Goal: Information Seeking & Learning: Understand process/instructions

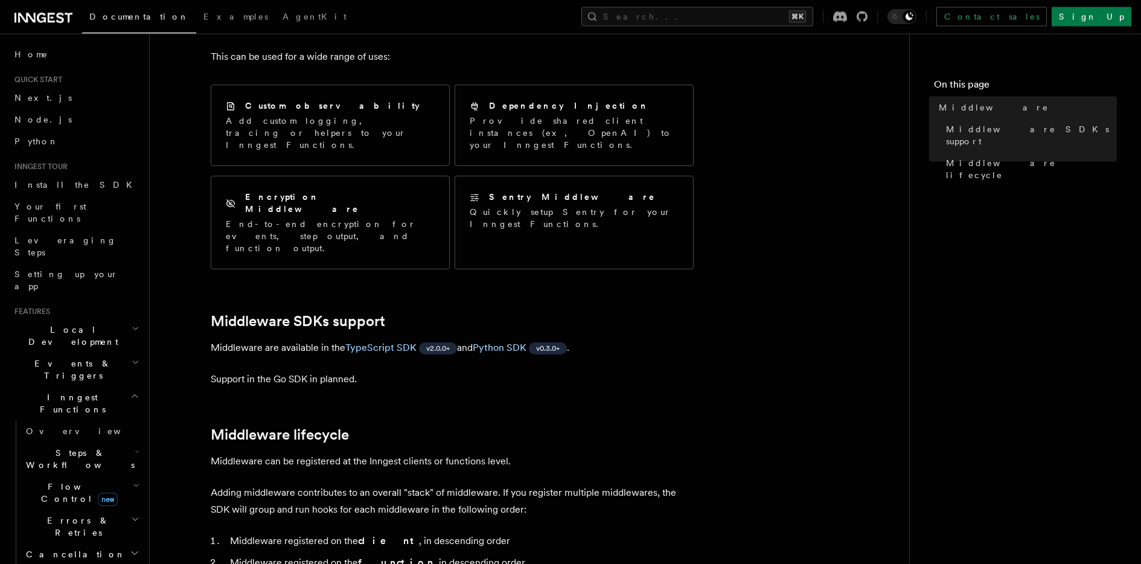
scroll to position [96, 0]
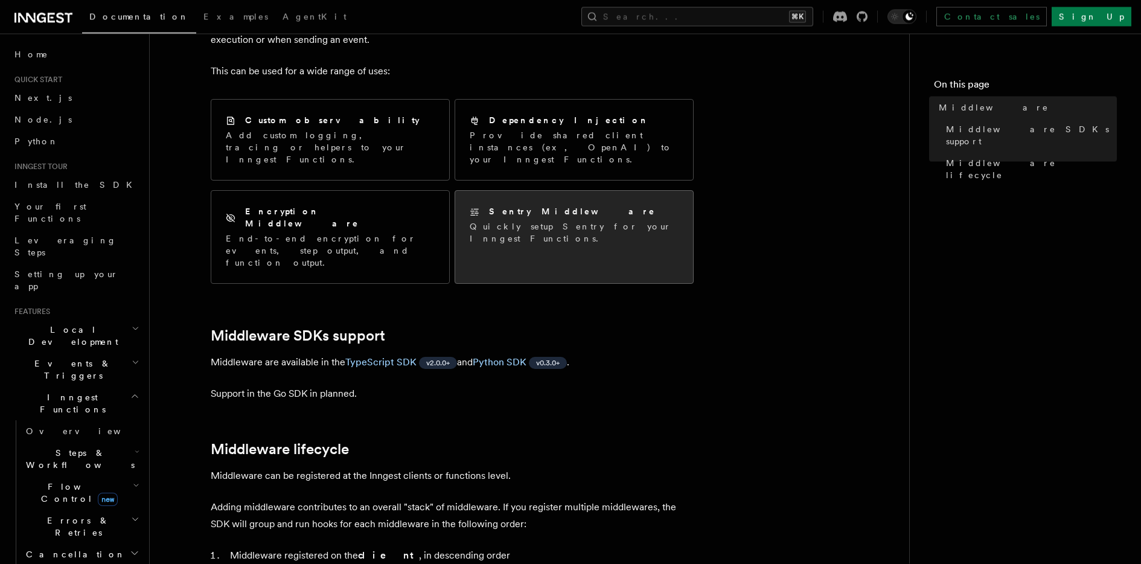
click at [542, 231] on div "Sentry Middleware Quickly setup Sentry for your Inngest Functions." at bounding box center [574, 225] width 238 height 68
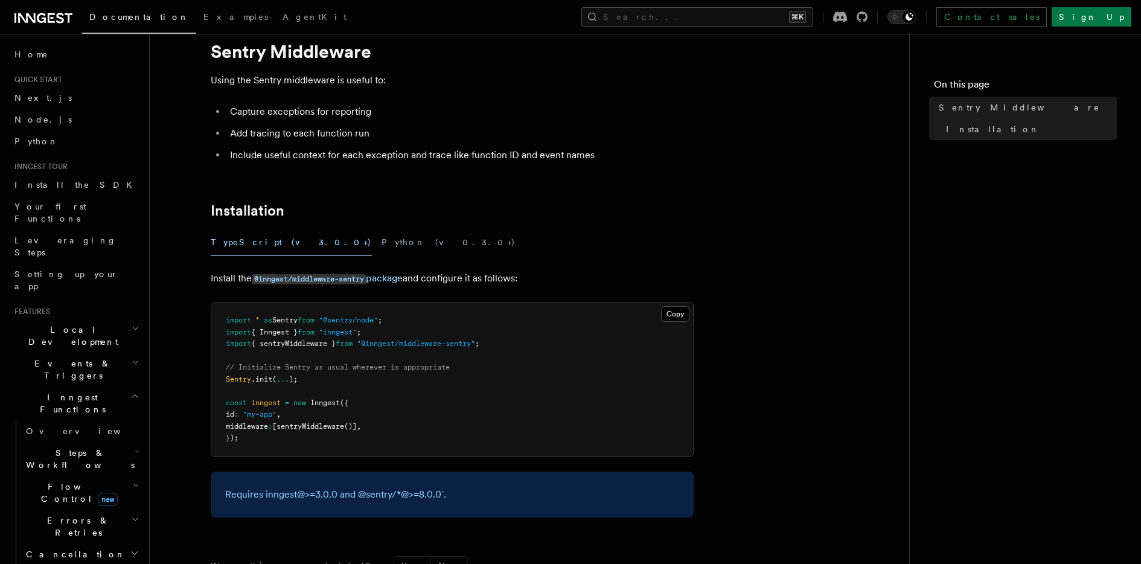
scroll to position [43, 0]
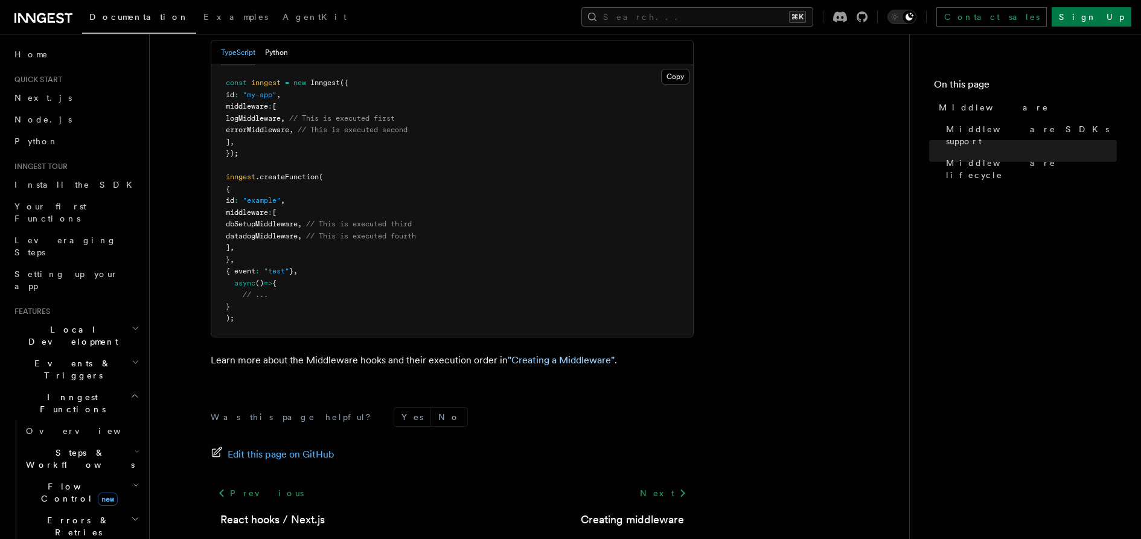
scroll to position [721, 0]
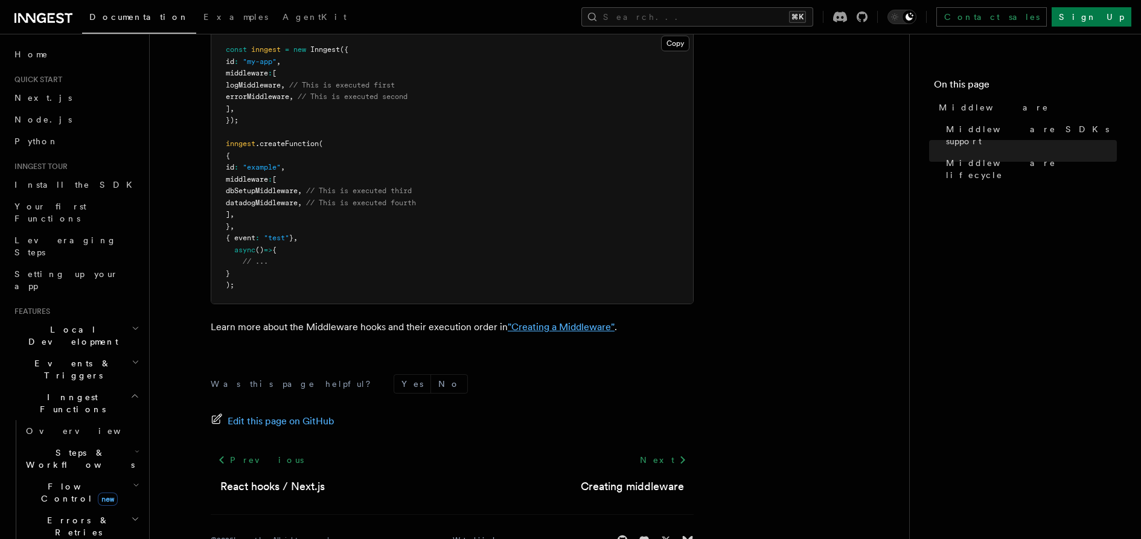
click at [575, 321] on link ""Creating a Middleware"" at bounding box center [561, 326] width 107 height 11
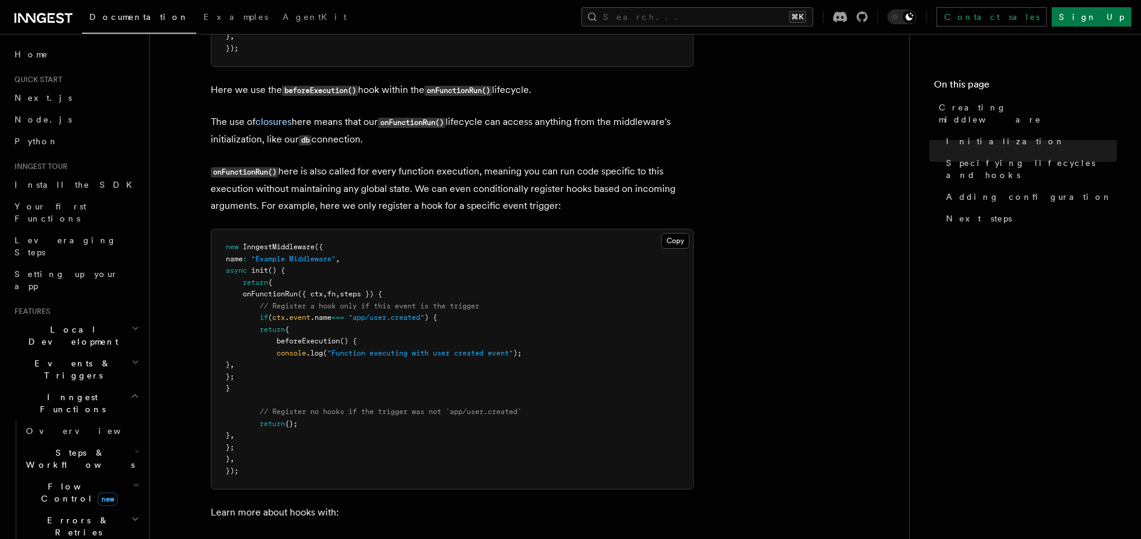
scroll to position [1346, 0]
